Goal: Check status: Check status

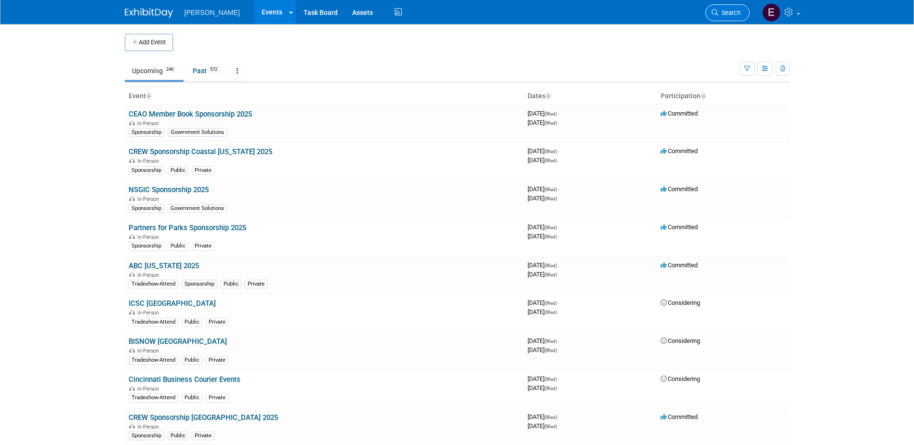
click at [737, 10] on span "Search" at bounding box center [730, 12] width 22 height 7
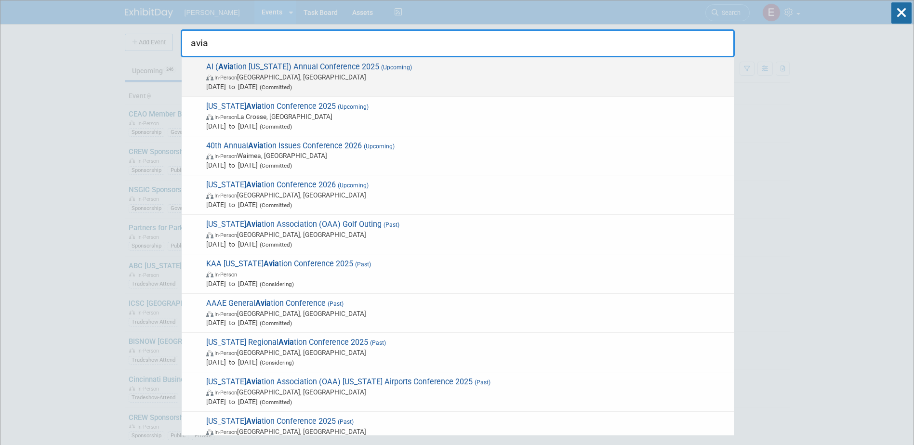
type input "avia"
click at [297, 80] on span "In-Person South Bend, IN" at bounding box center [467, 77] width 523 height 10
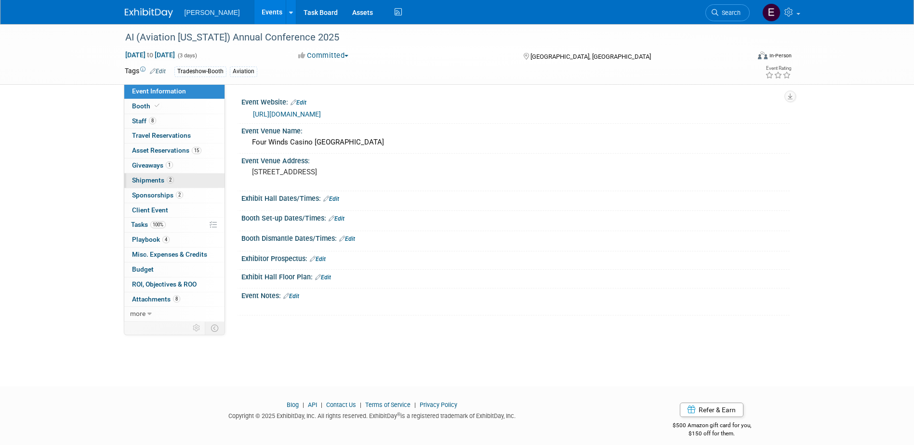
click at [159, 182] on span "Shipments 2" at bounding box center [153, 180] width 42 height 8
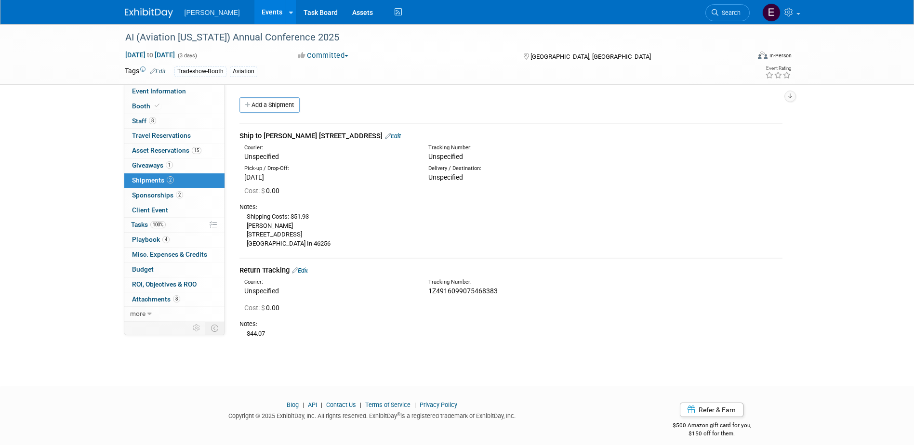
drag, startPoint x: 803, startPoint y: 174, endPoint x: 799, endPoint y: 171, distance: 5.2
click at [803, 174] on div "AI (Aviation [US_STATE]) Annual Conference 2025 [DATE] to [DATE] (3 days) [DATE…" at bounding box center [457, 196] width 914 height 345
drag, startPoint x: 504, startPoint y: 290, endPoint x: 425, endPoint y: 289, distance: 79.5
click at [425, 289] on div "Tracking Number: 1Z4916099075468383" at bounding box center [536, 287] width 230 height 17
drag, startPoint x: 425, startPoint y: 289, endPoint x: 374, endPoint y: 254, distance: 61.6
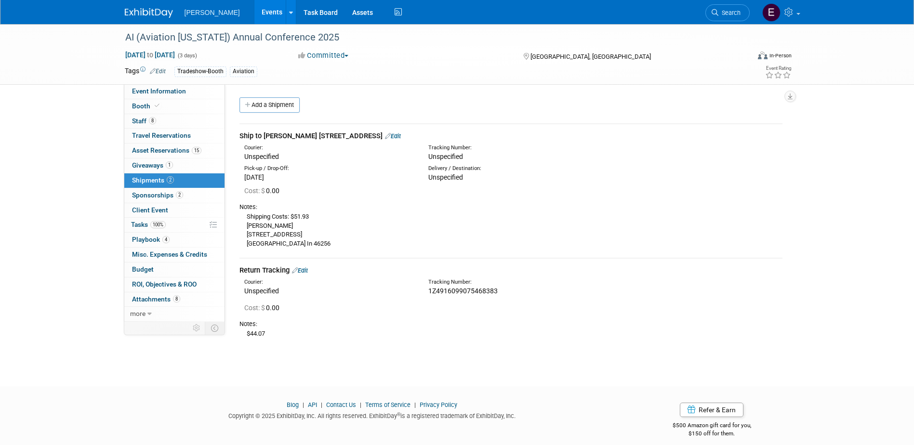
click at [374, 254] on td "Ship to [PERSON_NAME] [STREET_ADDRESS] Edit Courier: Unspecified Tracking Numbe…" at bounding box center [511, 191] width 543 height 134
drag, startPoint x: 828, startPoint y: 252, endPoint x: 621, endPoint y: 222, distance: 208.9
click at [828, 252] on div "AI (Aviation [US_STATE]) Annual Conference 2025 [DATE] to [DATE] (3 days) [DATE…" at bounding box center [457, 196] width 914 height 345
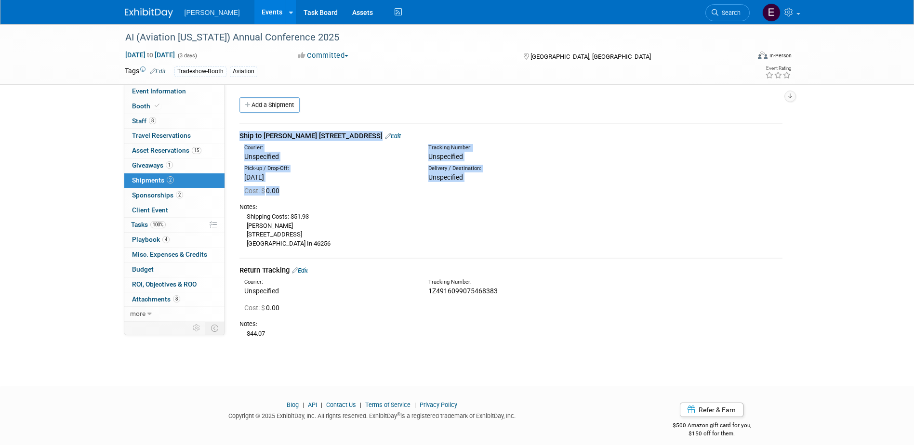
drag, startPoint x: 238, startPoint y: 134, endPoint x: 468, endPoint y: 190, distance: 236.5
click at [468, 190] on div "Ship to [PERSON_NAME] [STREET_ADDRESS] Edit Courier: Unspecified Unspecified Co…" at bounding box center [511, 232] width 558 height 234
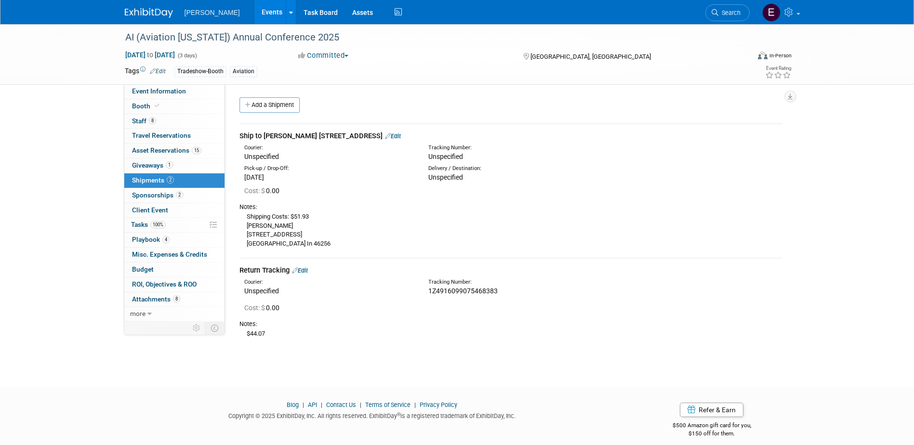
drag, startPoint x: 468, startPoint y: 190, endPoint x: 415, endPoint y: 222, distance: 61.8
click at [415, 222] on div "Shipping Costs: $51.93 [PERSON_NAME] [STREET_ADDRESS]" at bounding box center [511, 230] width 543 height 37
click at [177, 222] on link "100% Tasks 100%" at bounding box center [174, 225] width 100 height 14
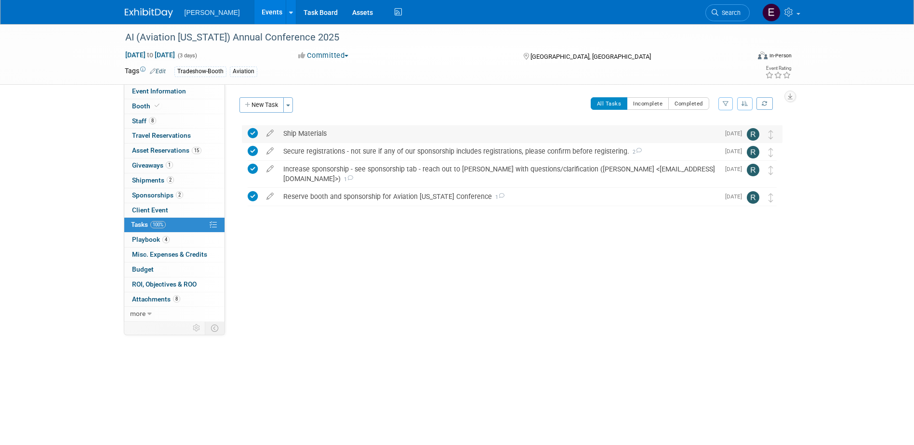
click at [313, 132] on div "Ship Materials" at bounding box center [499, 133] width 441 height 16
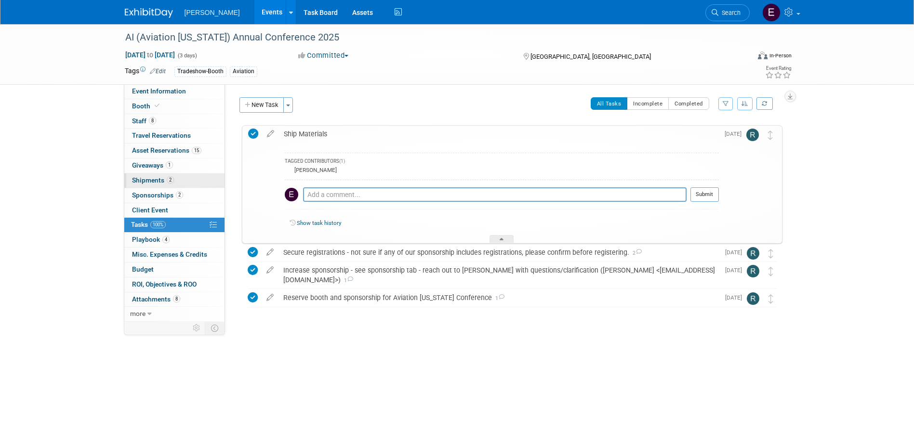
click at [163, 179] on span "Shipments 2" at bounding box center [153, 180] width 42 height 8
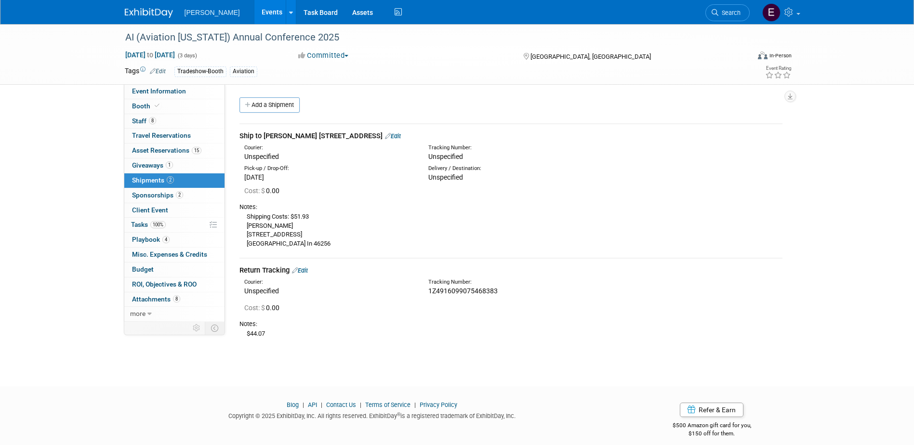
drag, startPoint x: 444, startPoint y: 134, endPoint x: 264, endPoint y: 133, distance: 179.8
click at [264, 133] on div "Ship to [PERSON_NAME] [STREET_ADDRESS] Edit" at bounding box center [511, 136] width 543 height 10
drag, startPoint x: 264, startPoint y: 133, endPoint x: 271, endPoint y: 135, distance: 7.5
copy div "[PERSON_NAME] [STREET_ADDRESS]"
click at [811, 228] on div "AI (Aviation [US_STATE]) Annual Conference 2025 [DATE] to [DATE] (3 days) [DATE…" at bounding box center [457, 196] width 914 height 345
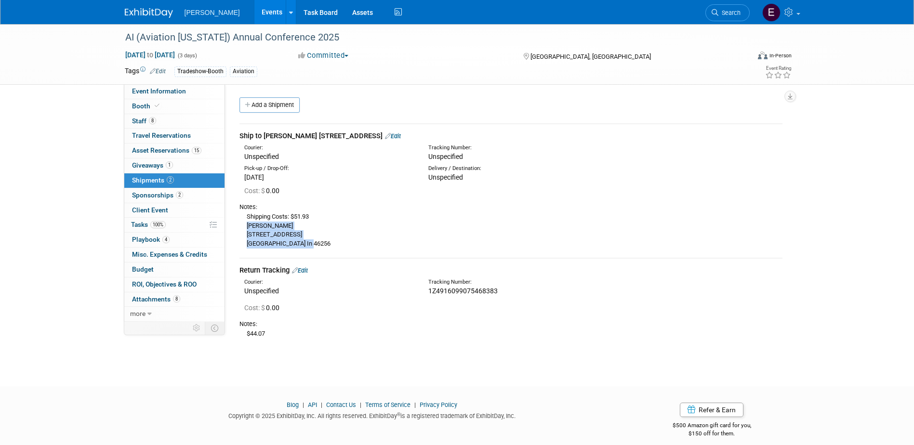
drag, startPoint x: 313, startPoint y: 245, endPoint x: 242, endPoint y: 227, distance: 72.9
click at [242, 227] on div "Shipping Costs: $51.93 [PERSON_NAME] [STREET_ADDRESS]" at bounding box center [511, 230] width 543 height 37
drag, startPoint x: 242, startPoint y: 227, endPoint x: 259, endPoint y: 228, distance: 16.4
copy div "[PERSON_NAME] [STREET_ADDRESS]"
